Goal: Task Accomplishment & Management: Manage account settings

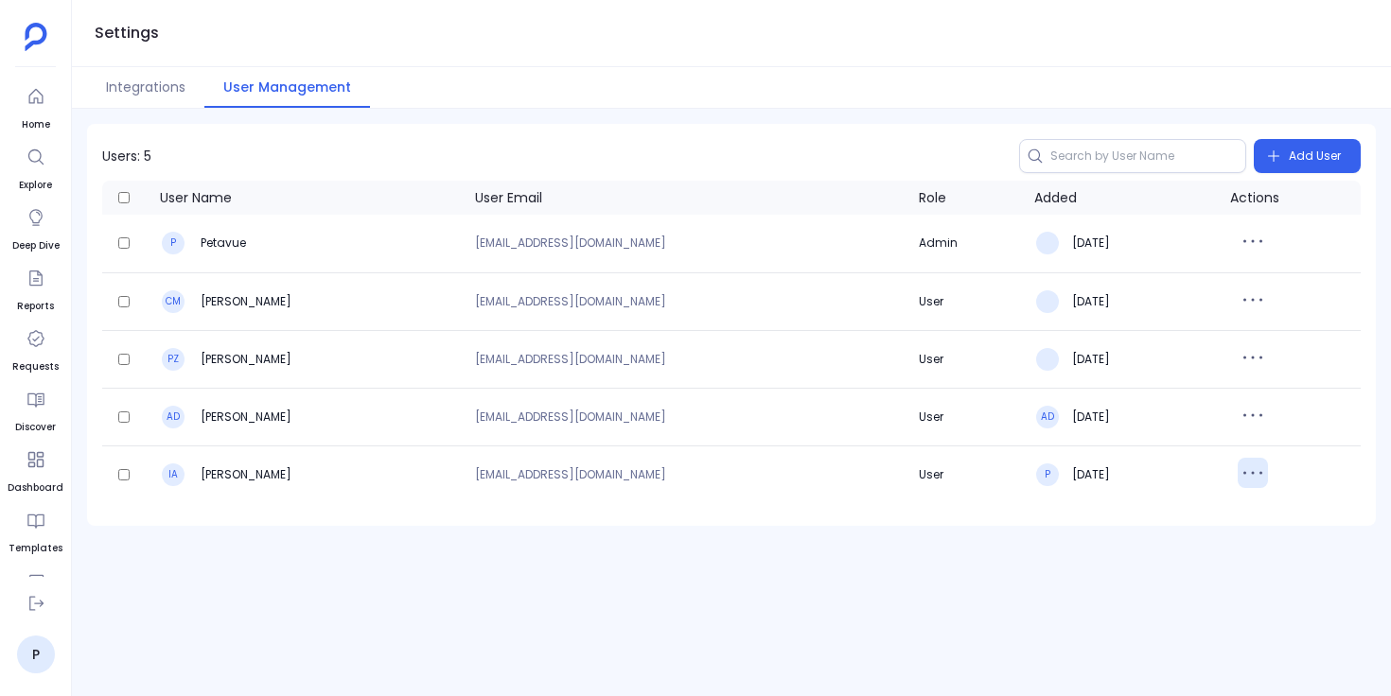
click at [1256, 478] on icon "button" at bounding box center [1253, 473] width 30 height 30
click at [1264, 555] on button "Delete" at bounding box center [1304, 555] width 136 height 42
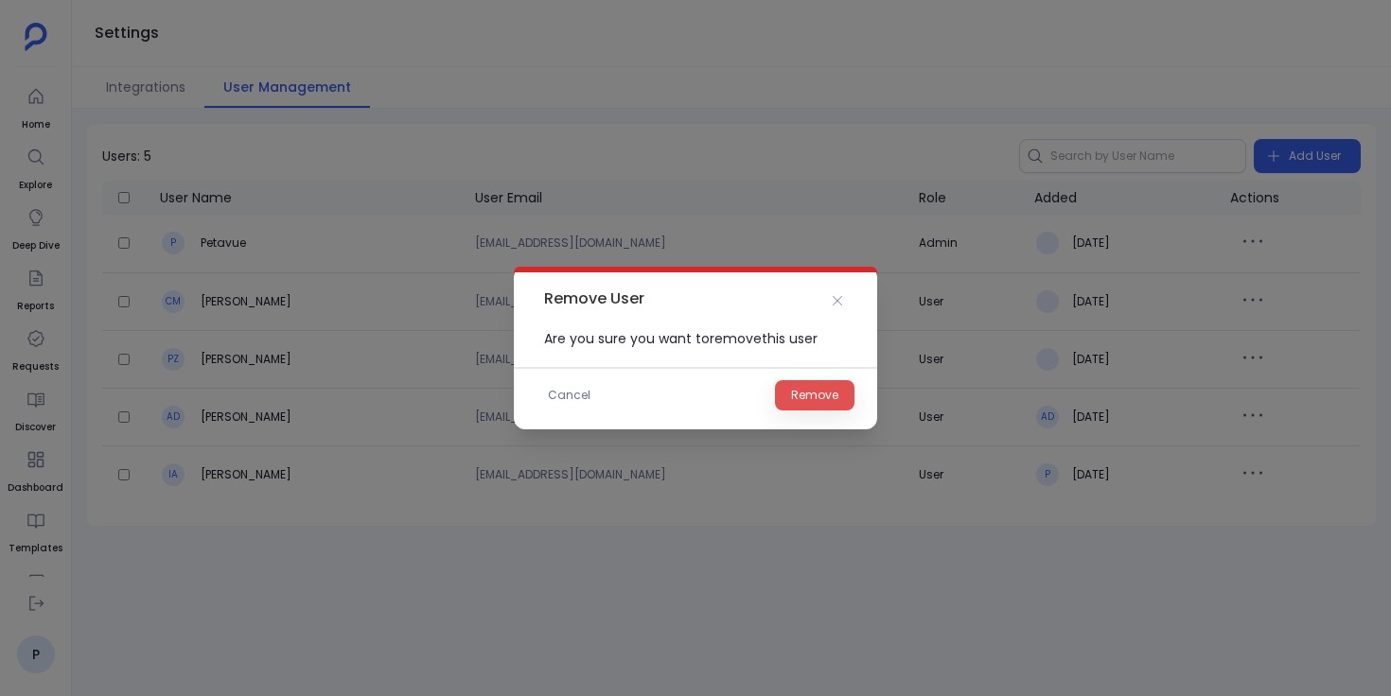
click at [840, 397] on button "Remove" at bounding box center [814, 395] width 79 height 30
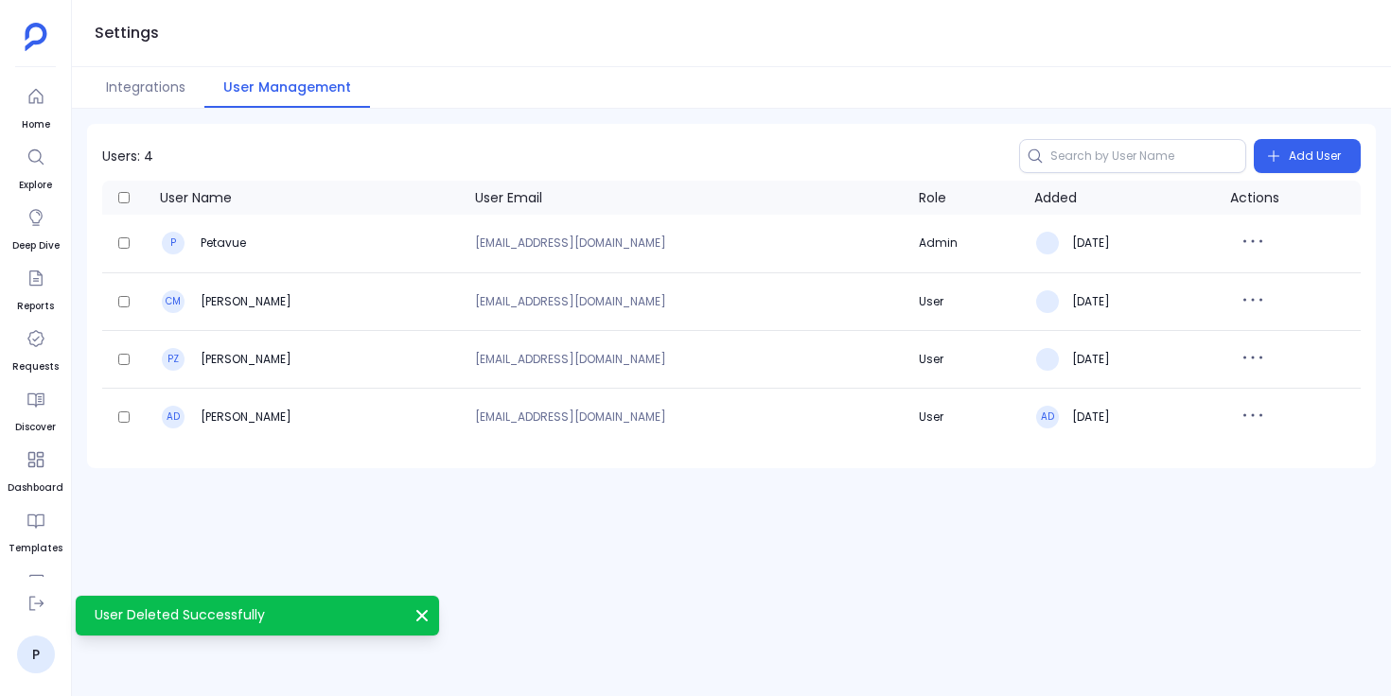
click at [415, 614] on div "Users: 4 Add User User Name User Email Role Added Actions P Petavue [EMAIL_ADDR…" at bounding box center [731, 403] width 1319 height 588
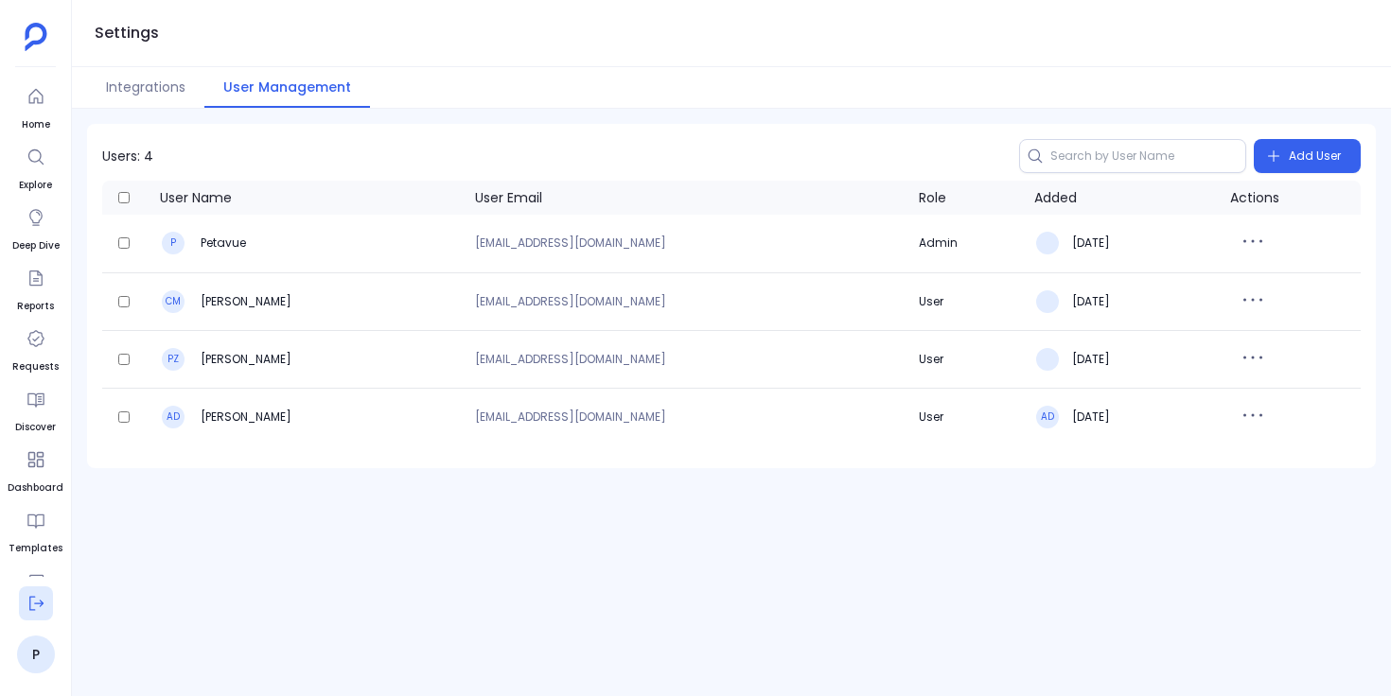
click at [36, 606] on icon at bounding box center [35, 603] width 19 height 19
